Goal: Contribute content

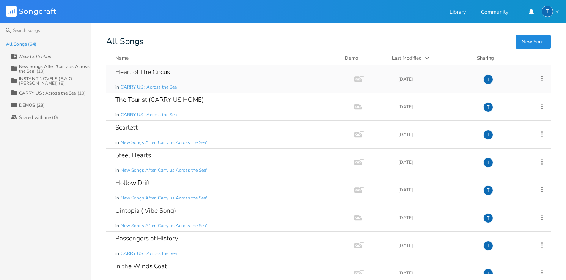
click at [141, 73] on div "Heart of The Circus" at bounding box center [142, 72] width 55 height 6
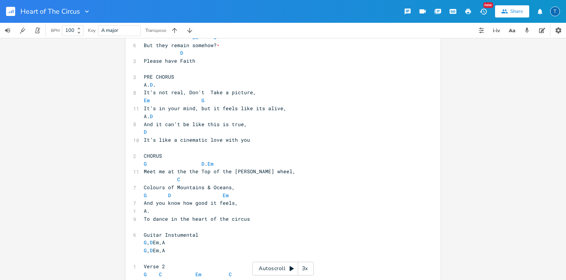
scroll to position [146, 0]
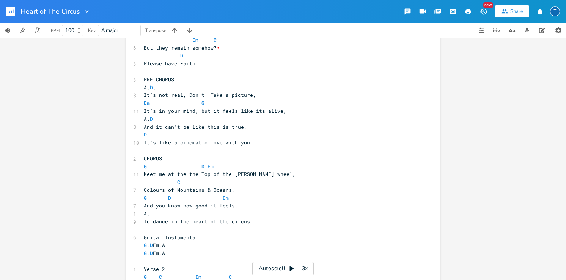
click at [147, 86] on span "A. D ." at bounding box center [150, 87] width 12 height 7
type textarea "."
click at [147, 86] on span "A. D ." at bounding box center [150, 87] width 12 height 7
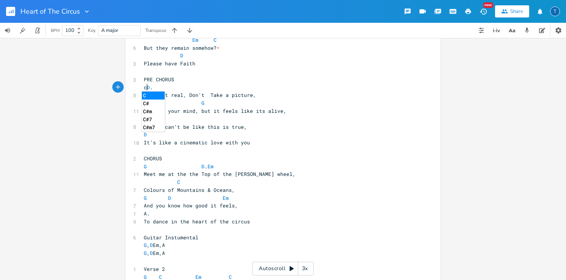
type textarea "c"
click at [154, 97] on li "C" at bounding box center [153, 95] width 23 height 8
click at [150, 214] on span "A." at bounding box center [147, 213] width 6 height 7
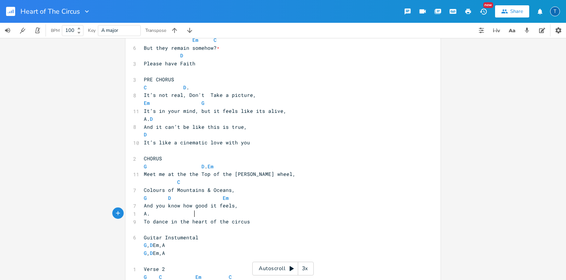
click at [150, 214] on span "A." at bounding box center [147, 213] width 6 height 7
type textarea "c"
click at [203, 220] on li "C" at bounding box center [200, 222] width 23 height 8
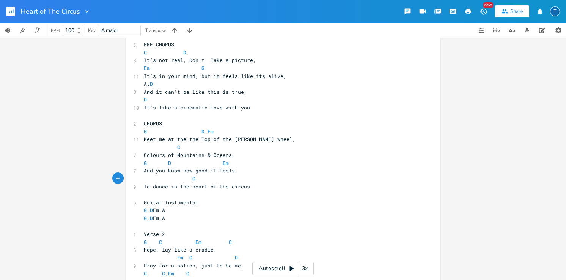
scroll to position [185, 0]
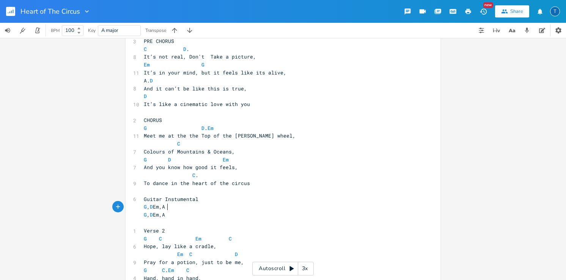
click at [165, 205] on span "G , D Em,A" at bounding box center [154, 206] width 21 height 7
type textarea "c"
click at [178, 213] on li "C" at bounding box center [174, 215] width 23 height 8
click at [165, 217] on span "G , D Em,A" at bounding box center [154, 214] width 21 height 7
type textarea "c"
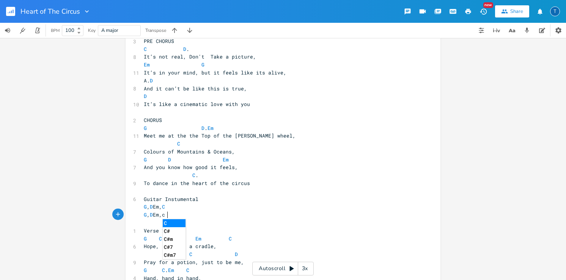
click at [171, 223] on li "C" at bounding box center [174, 223] width 23 height 8
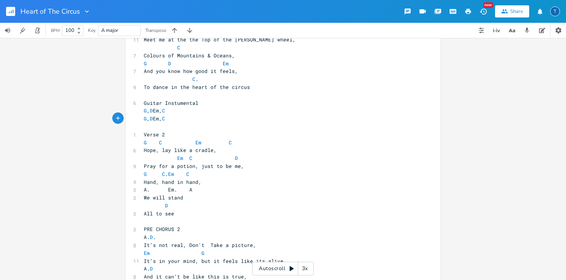
scroll to position [282, 0]
click at [148, 189] on span "A. Em. A" at bounding box center [168, 188] width 49 height 7
type textarea "c"
click at [180, 189] on span "C Em . A" at bounding box center [162, 188] width 36 height 7
type textarea "c"
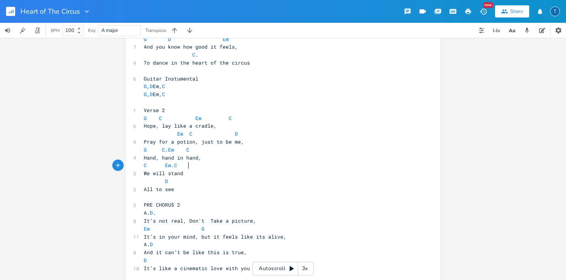
scroll to position [308, 0]
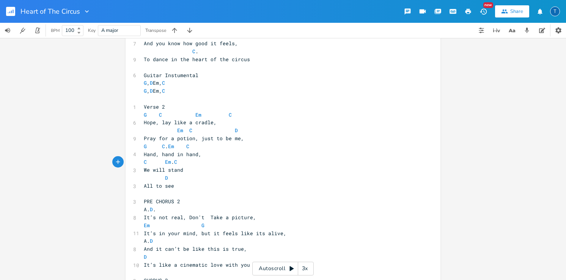
click at [149, 209] on span "A. D ." at bounding box center [150, 209] width 12 height 7
click at [145, 210] on span "A. D ." at bounding box center [150, 209] width 12 height 7
type textarea "c"
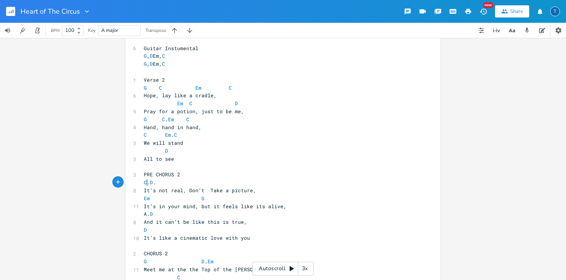
scroll to position [342, 0]
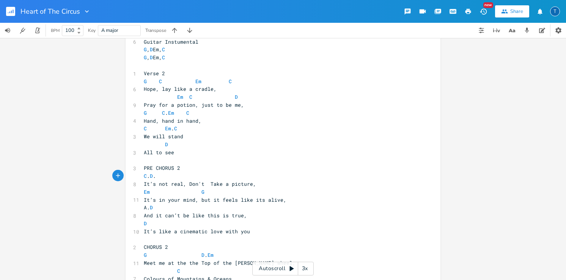
click at [145, 209] on span "A. D" at bounding box center [150, 207] width 12 height 7
type textarea "c"
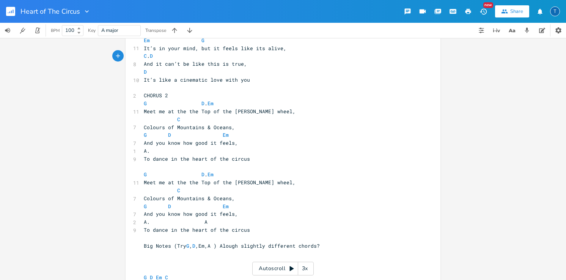
scroll to position [498, 0]
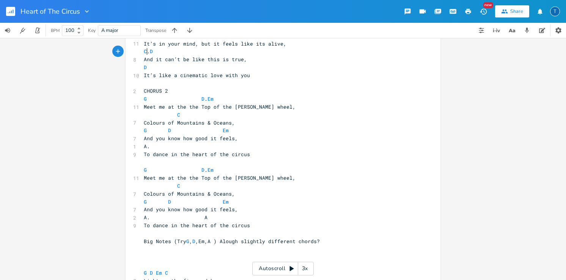
click at [192, 218] on span "A. A" at bounding box center [176, 217] width 64 height 7
type textarea "c"
click at [251, 218] on span "C . A" at bounding box center [200, 217] width 112 height 7
type textarea "c"
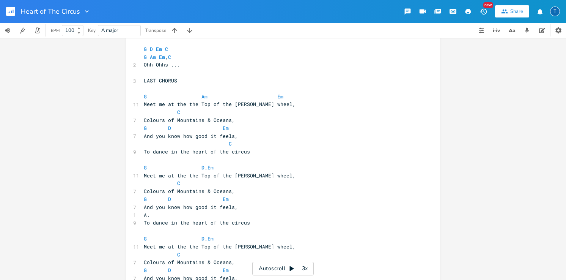
scroll to position [911, 0]
click at [150, 215] on span "A." at bounding box center [147, 214] width 6 height 7
type textarea "c"
click at [198, 223] on li "C" at bounding box center [200, 223] width 23 height 8
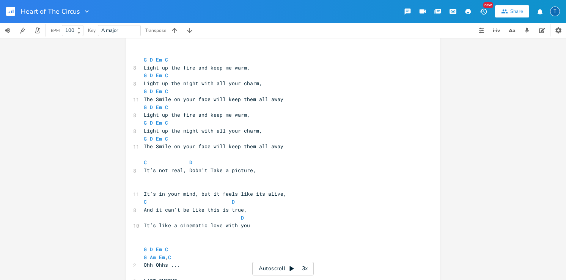
scroll to position [696, 0]
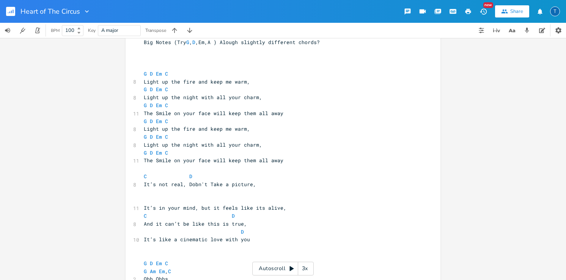
click at [264, 269] on div "Autoscroll 3x" at bounding box center [282, 268] width 61 height 14
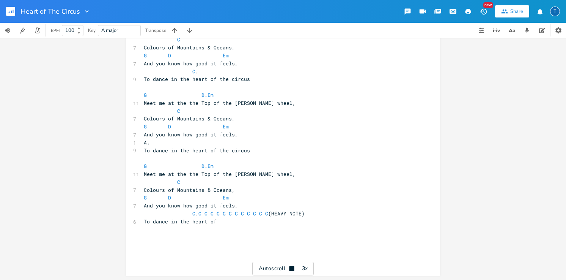
scroll to position [1054, 0]
